Goal: Find specific page/section: Find specific page/section

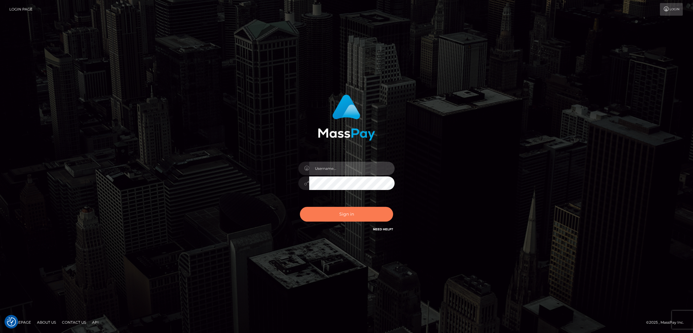
type input "by.es2"
click at [358, 214] on button "Sign in" at bounding box center [346, 214] width 93 height 15
type input "by.es2"
click at [358, 212] on button "Sign in" at bounding box center [346, 214] width 93 height 15
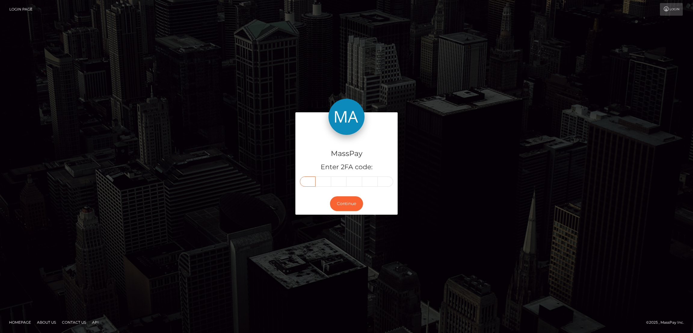
click at [306, 177] on input "text" at bounding box center [308, 181] width 16 height 10
paste input "6"
type input "6"
type input "8"
type input "9"
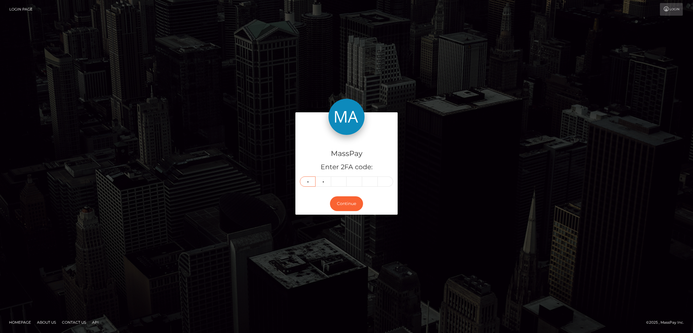
type input "1"
type input "6"
type input "8"
click at [344, 203] on button "Continue" at bounding box center [346, 203] width 33 height 15
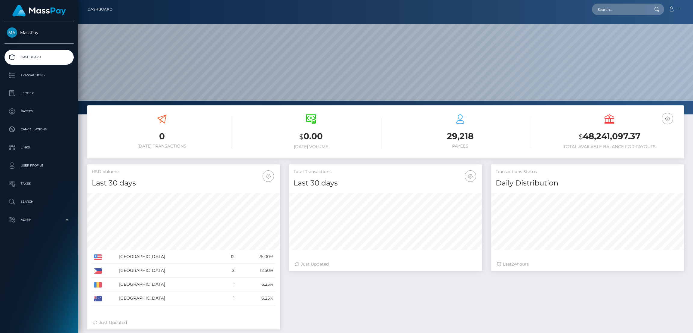
scroll to position [107, 193]
click at [611, 11] on input "text" at bounding box center [620, 9] width 57 height 11
paste input "katrinafamu1987@gmail.com"
type input "katrinafamu1987@gmail.com"
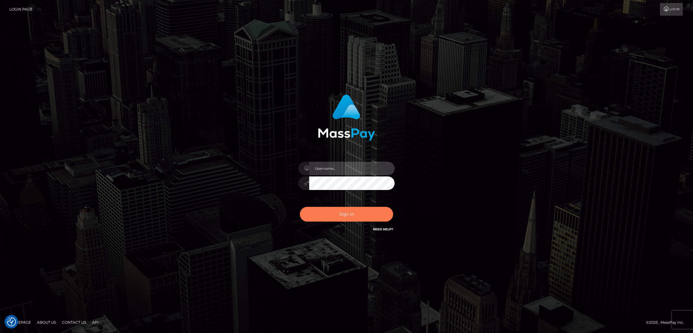
type input "by.es2"
click at [341, 208] on button "Sign in" at bounding box center [346, 214] width 93 height 15
type input "by.es2"
click at [338, 211] on button "Sign in" at bounding box center [346, 214] width 93 height 15
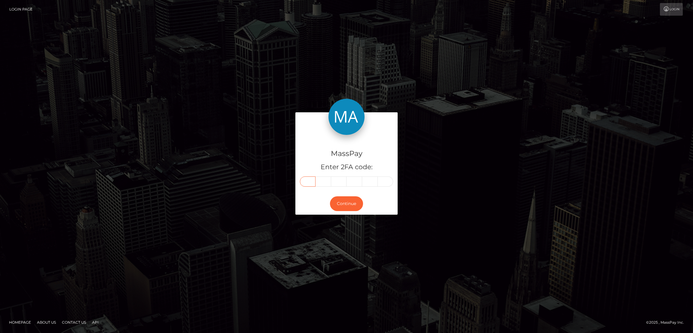
click at [311, 183] on input "text" at bounding box center [308, 181] width 16 height 10
paste input "5"
type input "5"
type input "0"
type input "3"
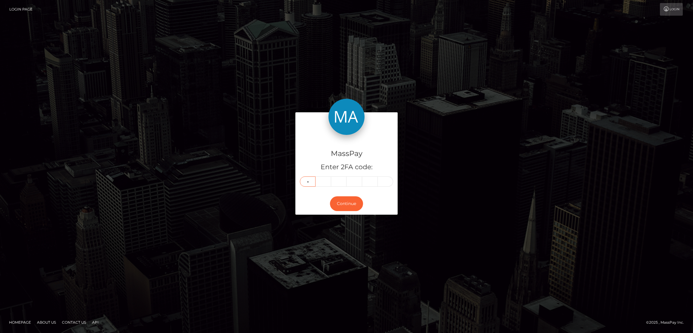
type input "2"
type input "4"
type input "9"
click at [353, 204] on button "Continue" at bounding box center [346, 203] width 33 height 15
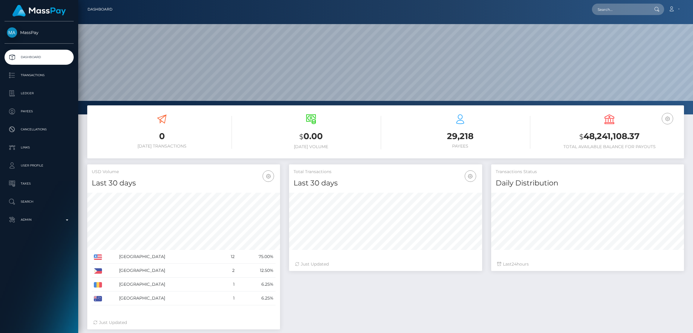
scroll to position [107, 193]
click at [619, 8] on input "text" at bounding box center [620, 9] width 57 height 11
paste input "[EMAIL_ADDRESS][DOMAIN_NAME]"
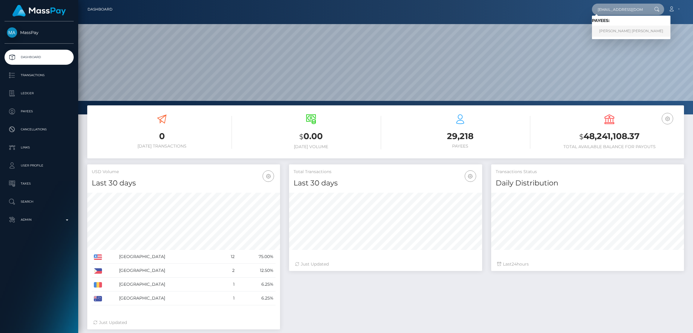
type input "[EMAIL_ADDRESS][DOMAIN_NAME]"
click at [611, 29] on link "[PERSON_NAME] [PERSON_NAME]" at bounding box center [631, 31] width 79 height 11
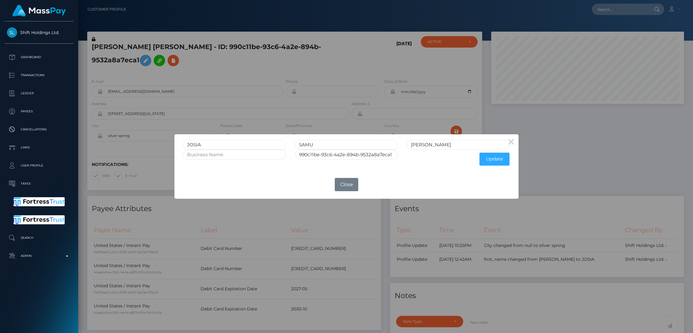
scroll to position [72, 193]
click at [196, 143] on input "JOSIA" at bounding box center [234, 145] width 103 height 10
click at [351, 183] on button "Close" at bounding box center [346, 184] width 23 height 13
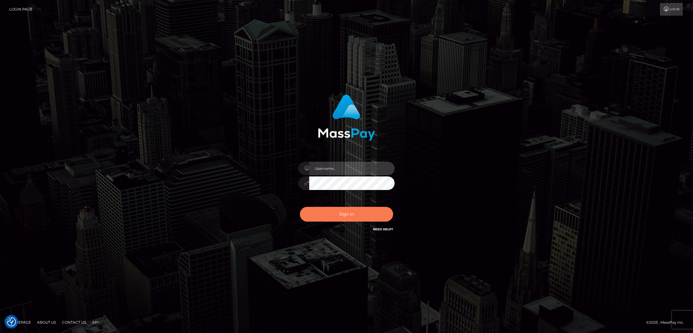
type input "by.es2"
click at [354, 215] on button "Sign in" at bounding box center [346, 214] width 93 height 15
type input "by.es2"
click at [351, 214] on button "Sign in" at bounding box center [346, 214] width 93 height 15
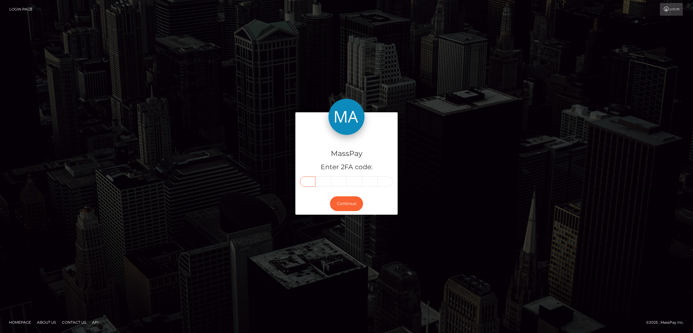
click at [308, 182] on input "text" at bounding box center [308, 181] width 16 height 10
paste input "0"
type input "0"
type input "8"
type input "7"
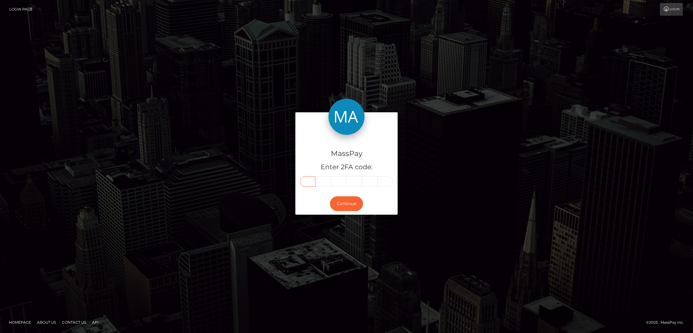
type input "2"
type input "7"
type input "4"
click at [345, 205] on button "Continue" at bounding box center [346, 203] width 33 height 15
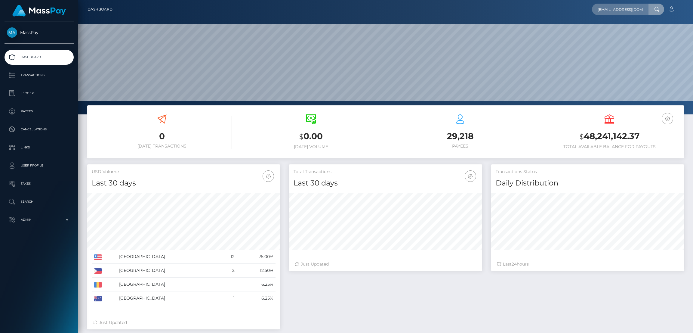
scroll to position [0, 6]
type input "[EMAIL_ADDRESS][DOMAIN_NAME]"
click at [621, 27] on link "[PERSON_NAME]" at bounding box center [616, 31] width 48 height 11
